Goal: Task Accomplishment & Management: Use online tool/utility

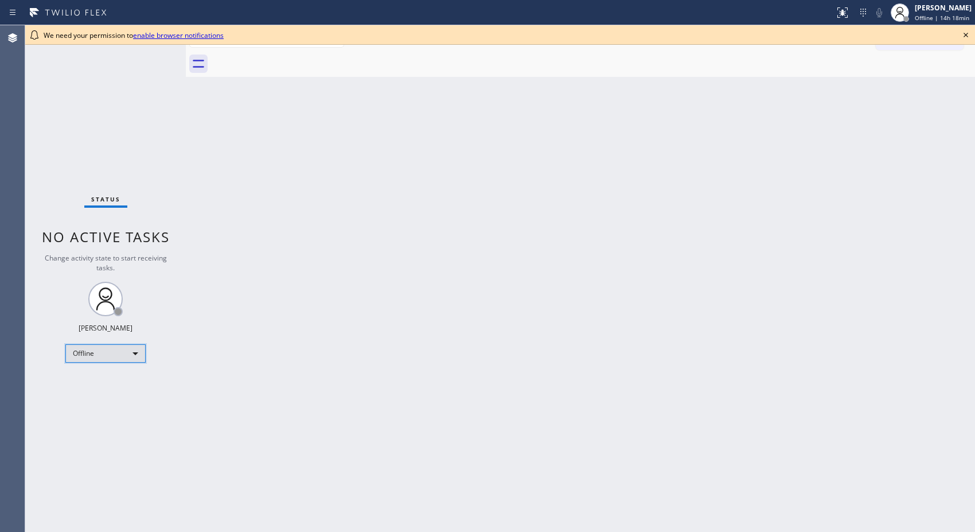
click at [140, 351] on div "Offline" at bounding box center [105, 353] width 80 height 18
drag, startPoint x: 109, startPoint y: 399, endPoint x: 111, endPoint y: 381, distance: 17.3
click at [109, 399] on li "Unavailable" at bounding box center [105, 398] width 78 height 14
click at [964, 35] on icon at bounding box center [966, 35] width 14 height 14
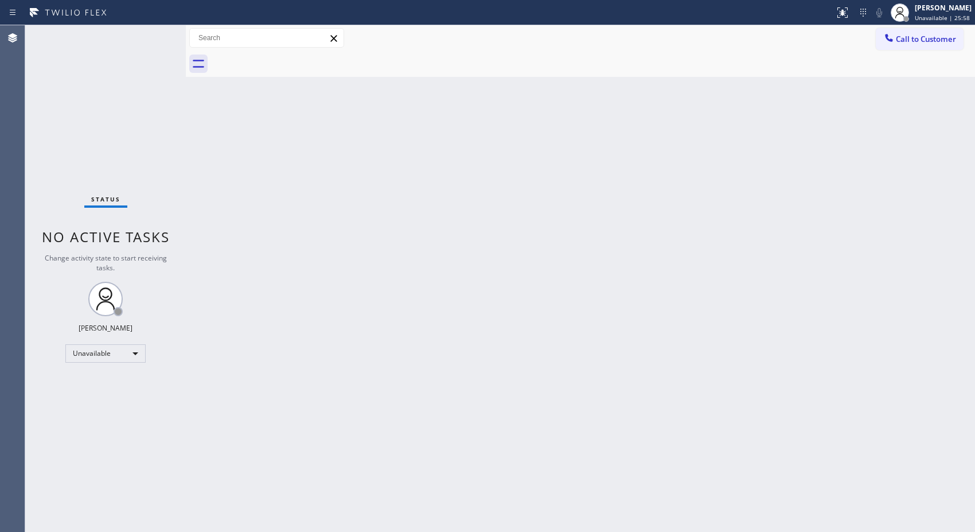
click at [420, 256] on div "Back to Dashboard Change Sender ID Customers Technicians Select a contact Outbo…" at bounding box center [580, 278] width 789 height 506
